Goal: Task Accomplishment & Management: Use online tool/utility

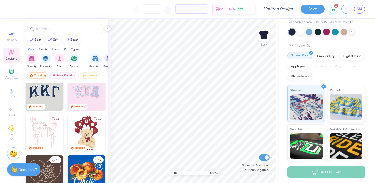
scroll to position [22, 0]
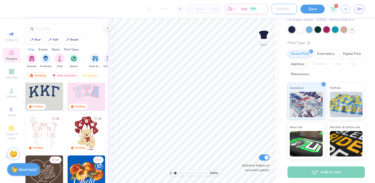
click at [272, 10] on input "Design Title" at bounding box center [284, 9] width 25 height 10
click at [267, 160] on input "Submit to feature on our public gallery." at bounding box center [264, 158] width 11 height 6
checkbox input "false"
click at [11, 42] on div "Image AI" at bounding box center [12, 36] width 18 height 15
select select "4"
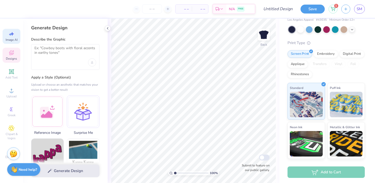
click at [11, 52] on icon at bounding box center [11, 53] width 6 height 6
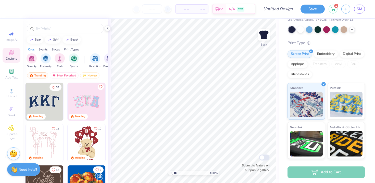
scroll to position [59, 0]
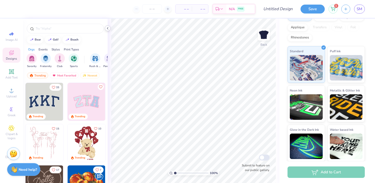
click at [109, 29] on icon at bounding box center [108, 28] width 4 height 4
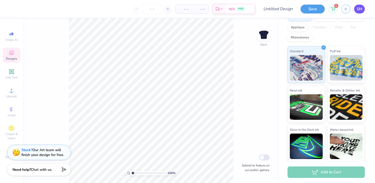
click at [357, 8] on span "SM" at bounding box center [360, 9] width 6 height 6
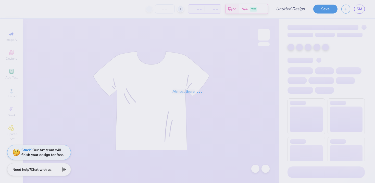
type input "bid day shirt"
type input "57"
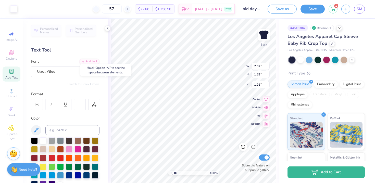
type input "1.91"
